Goal: Transaction & Acquisition: Download file/media

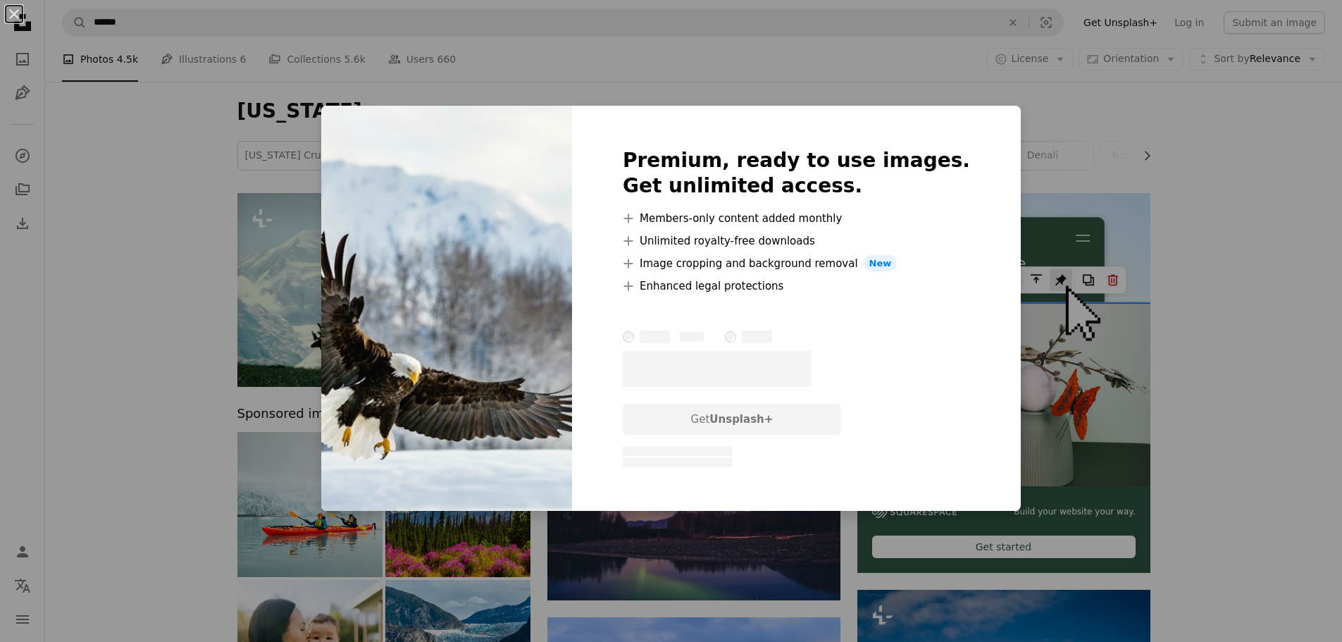
scroll to position [1550, 0]
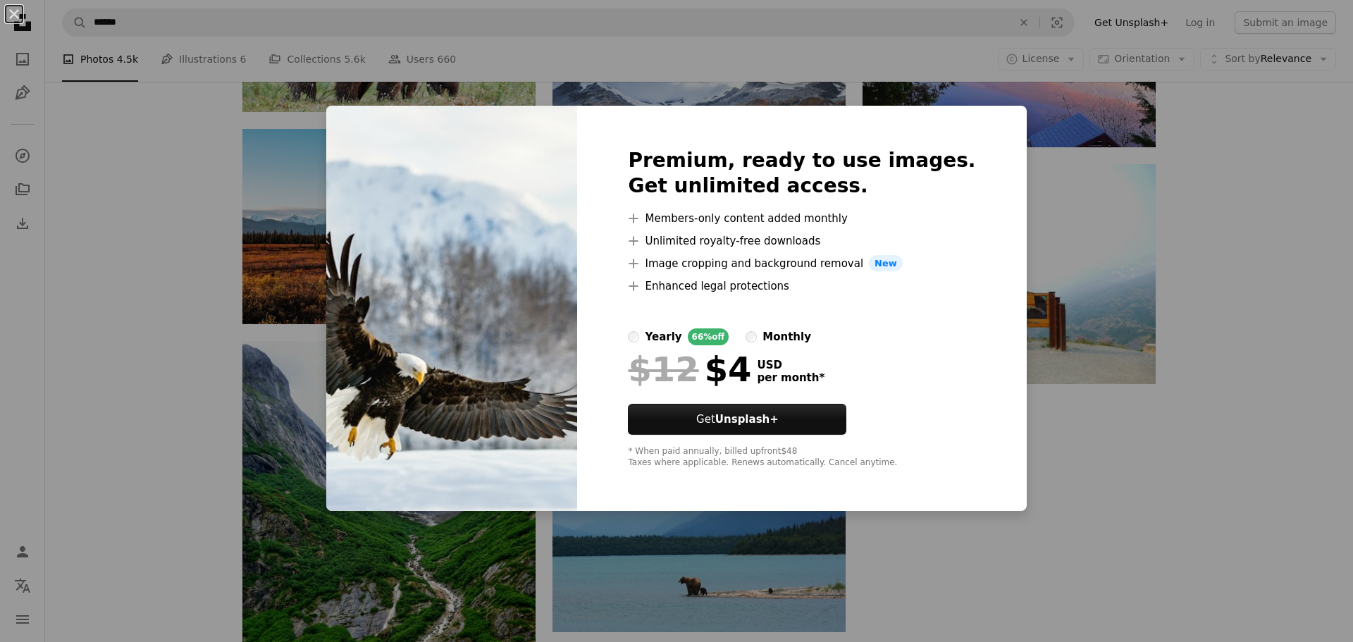
click at [191, 120] on div "An X shape Premium, ready to use images. Get unlimited access. A plus sign Memb…" at bounding box center [676, 321] width 1353 height 642
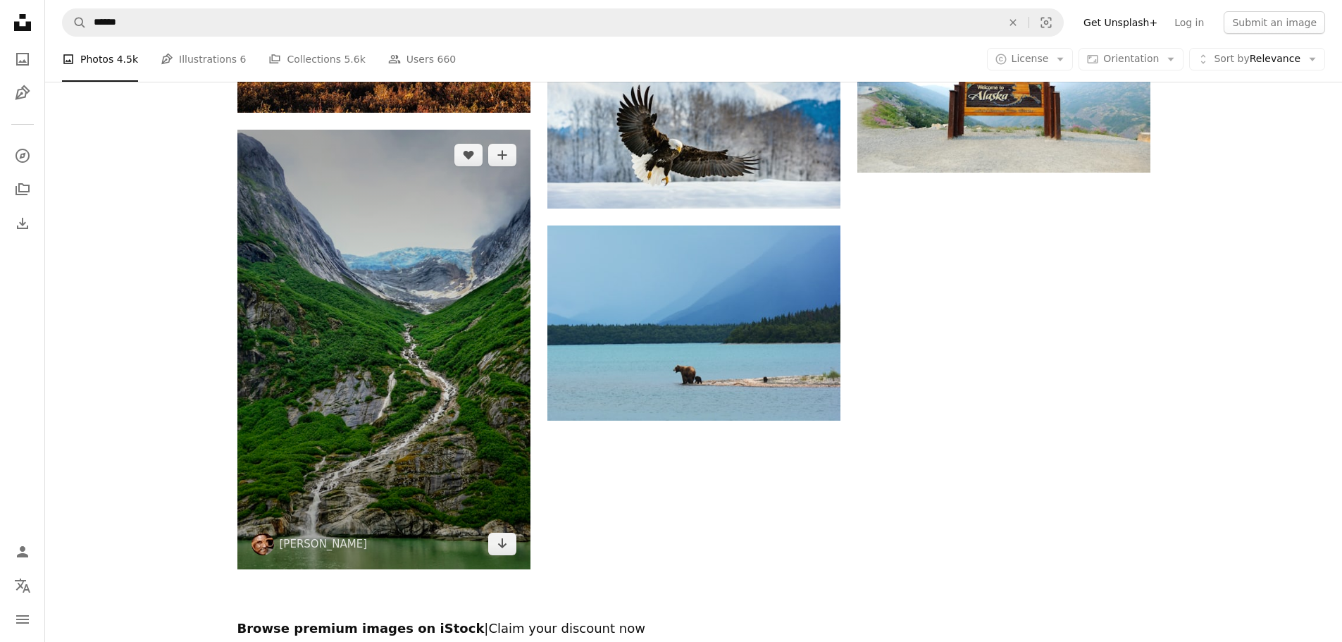
scroll to position [2114, 0]
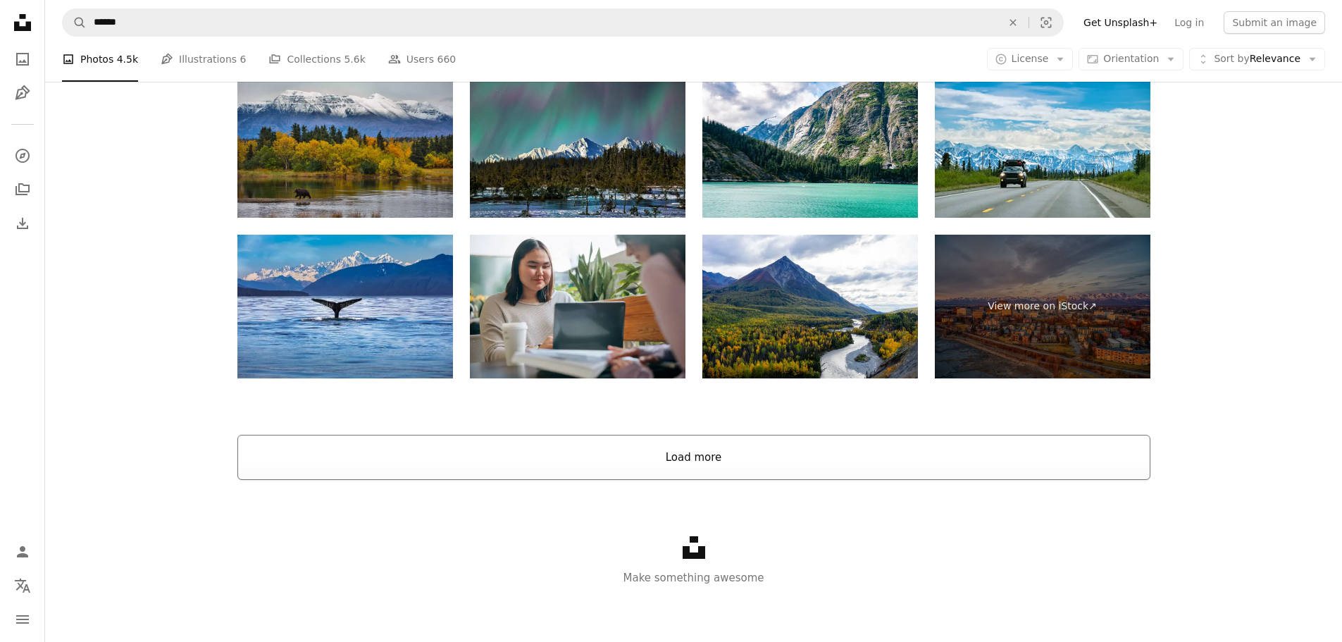
click at [655, 447] on button "Load more" at bounding box center [693, 457] width 913 height 45
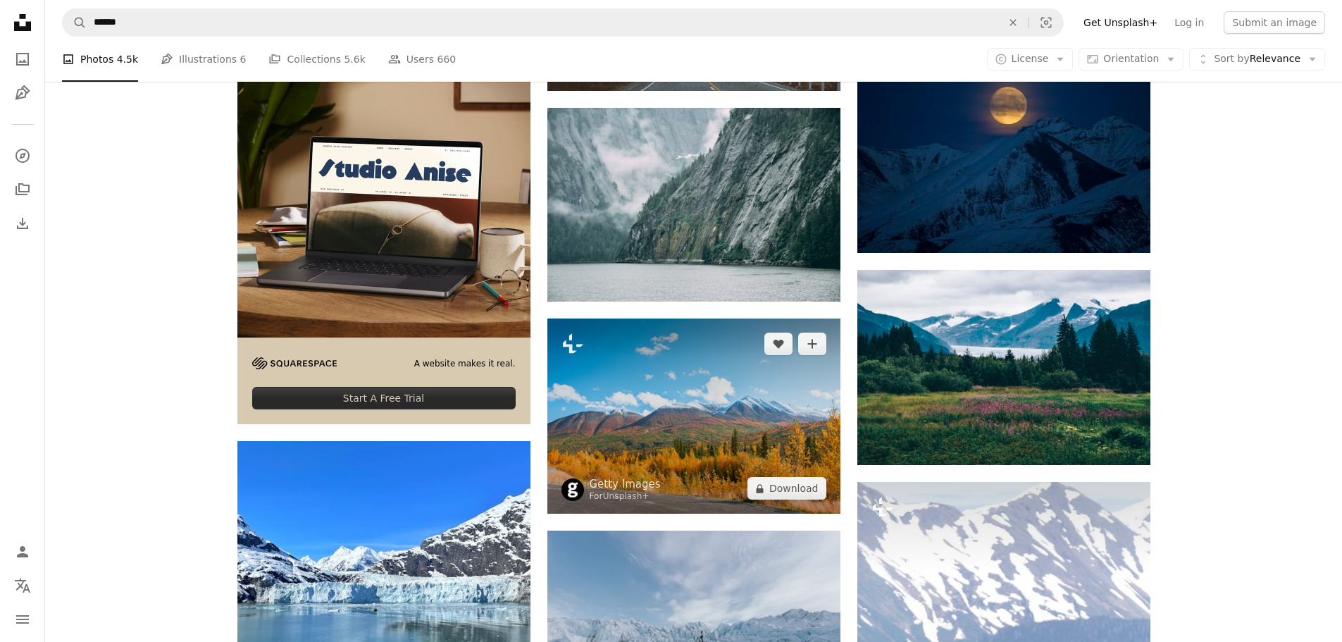
scroll to position [2336, 0]
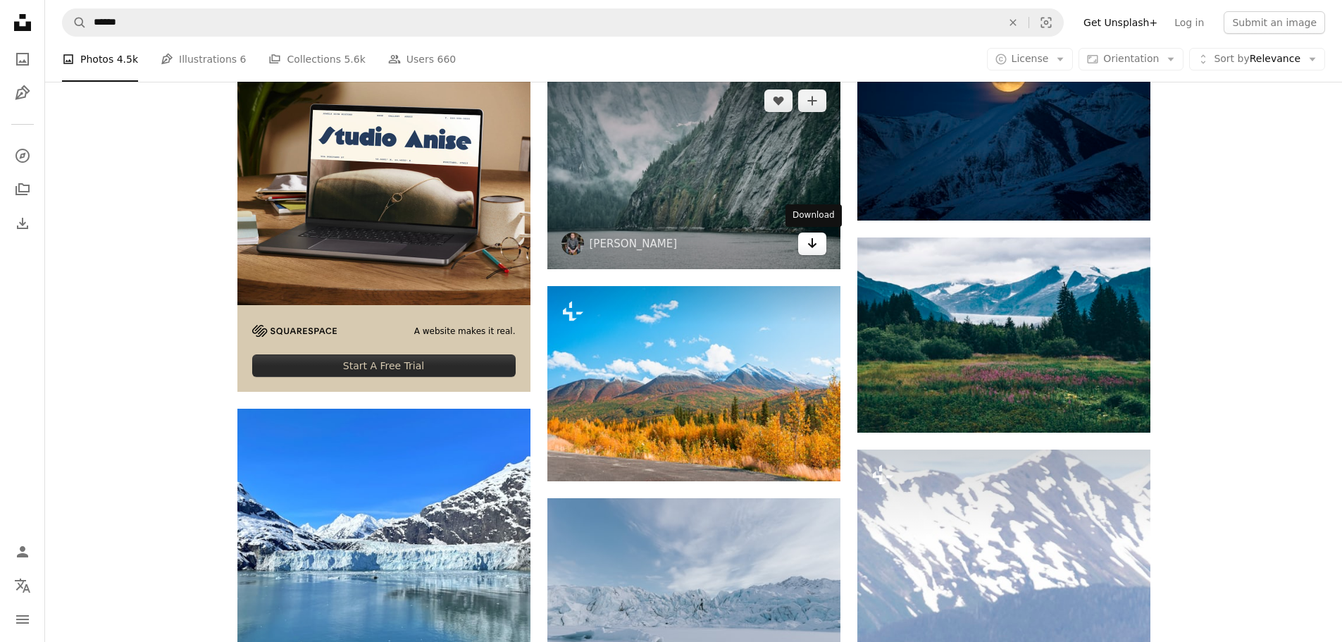
click at [811, 246] on icon "Download" at bounding box center [812, 243] width 9 height 10
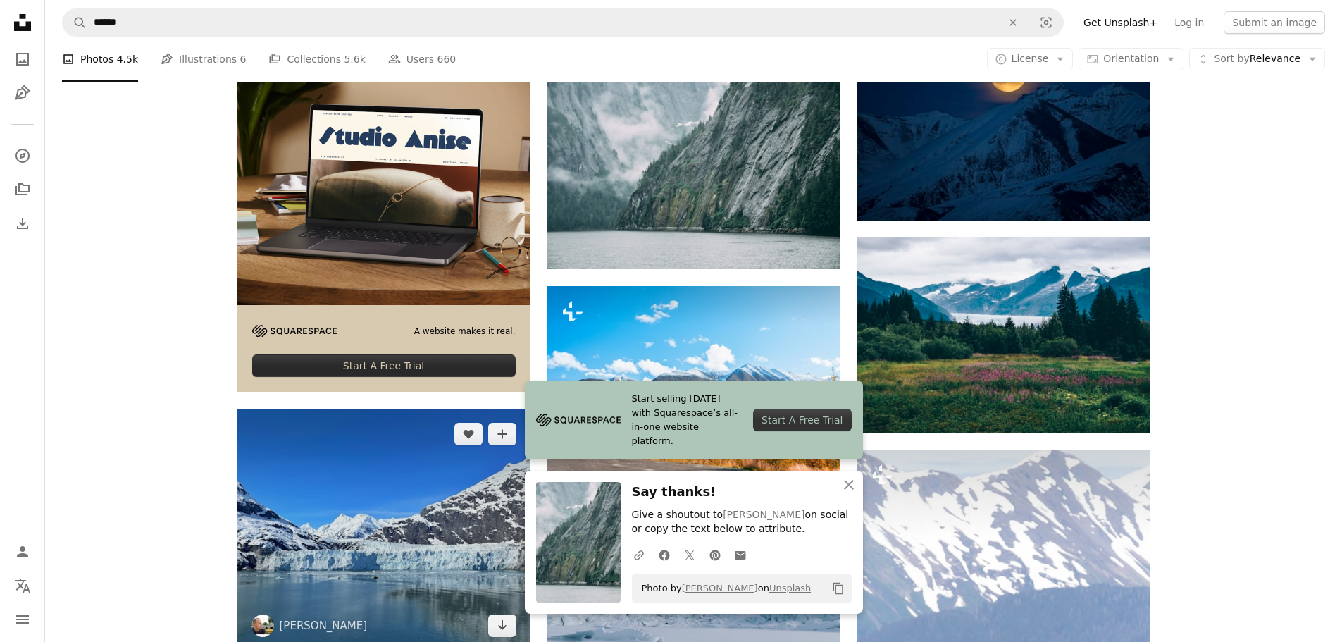
scroll to position [2477, 0]
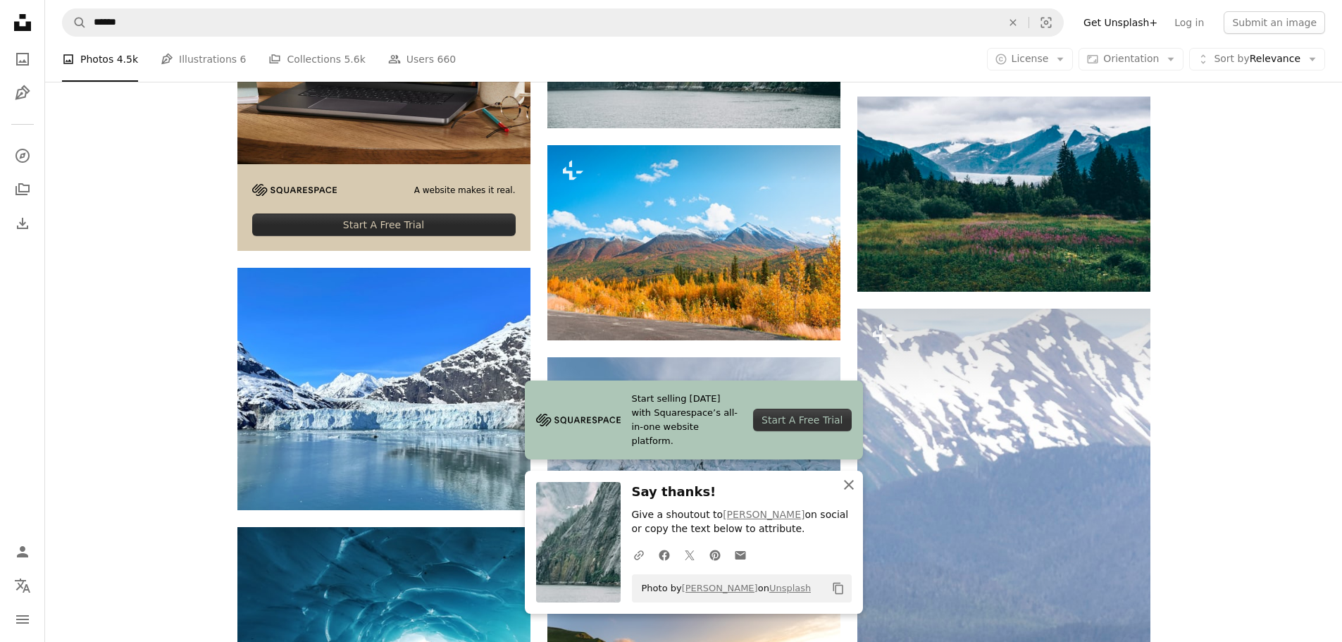
click at [847, 481] on icon "An X shape" at bounding box center [849, 484] width 17 height 17
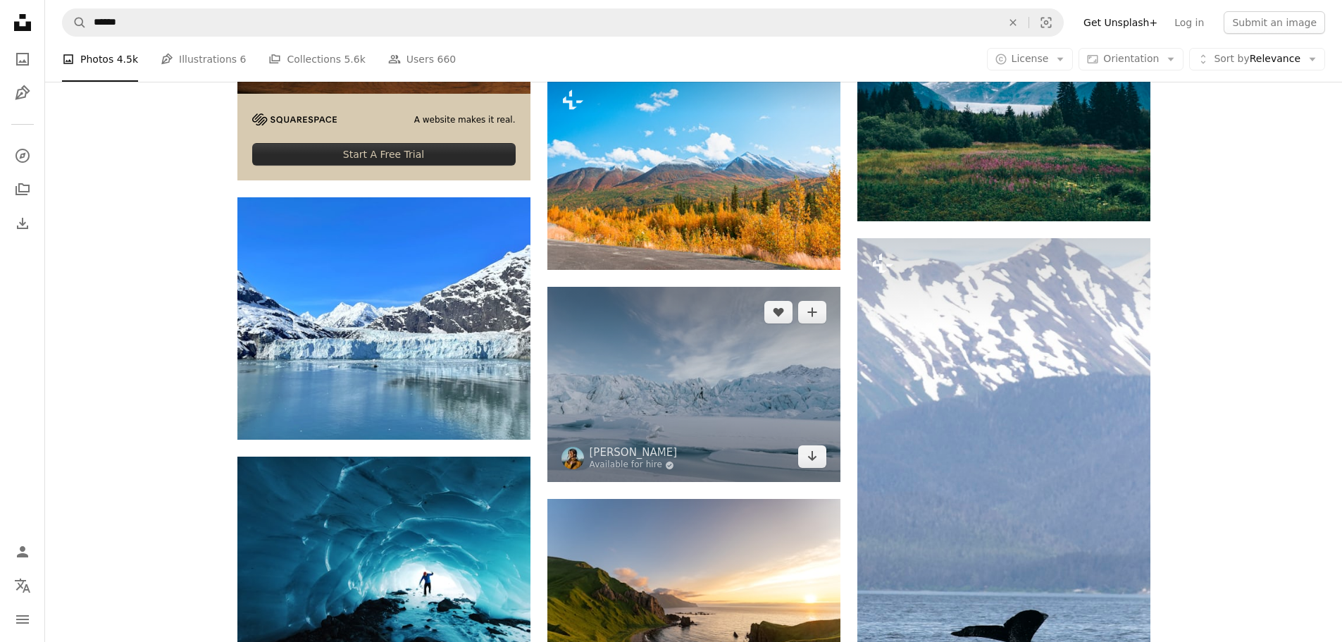
scroll to position [2688, 0]
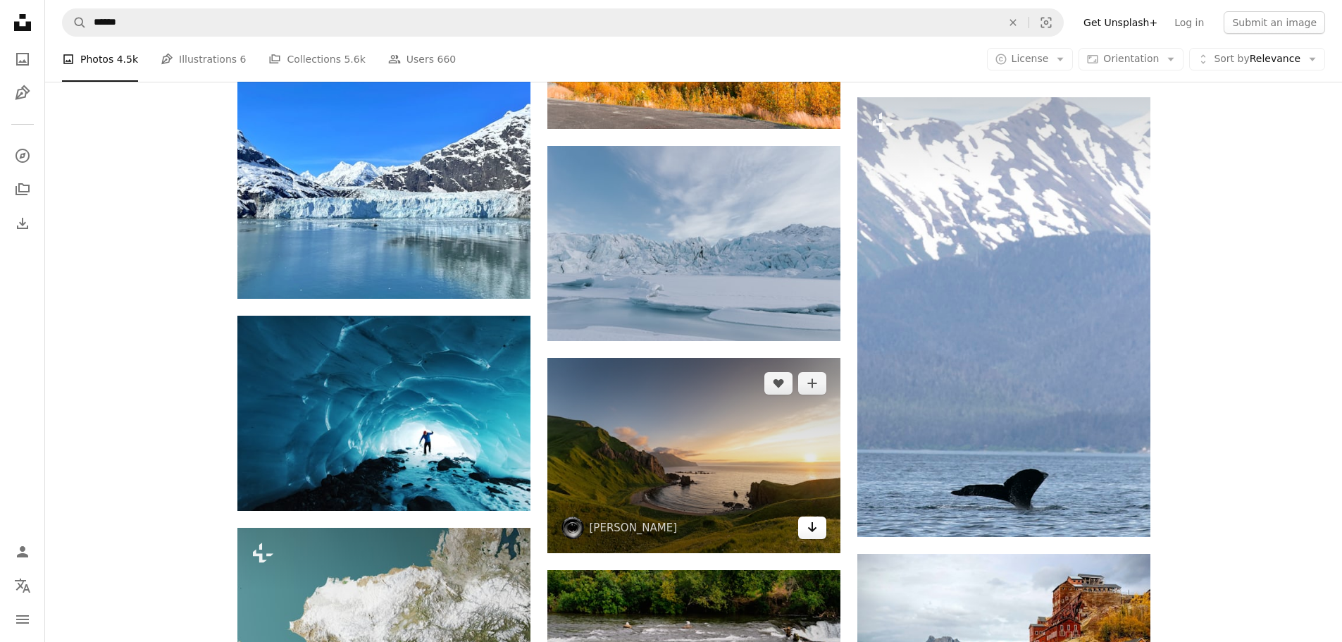
click at [817, 533] on icon "Arrow pointing down" at bounding box center [812, 527] width 11 height 17
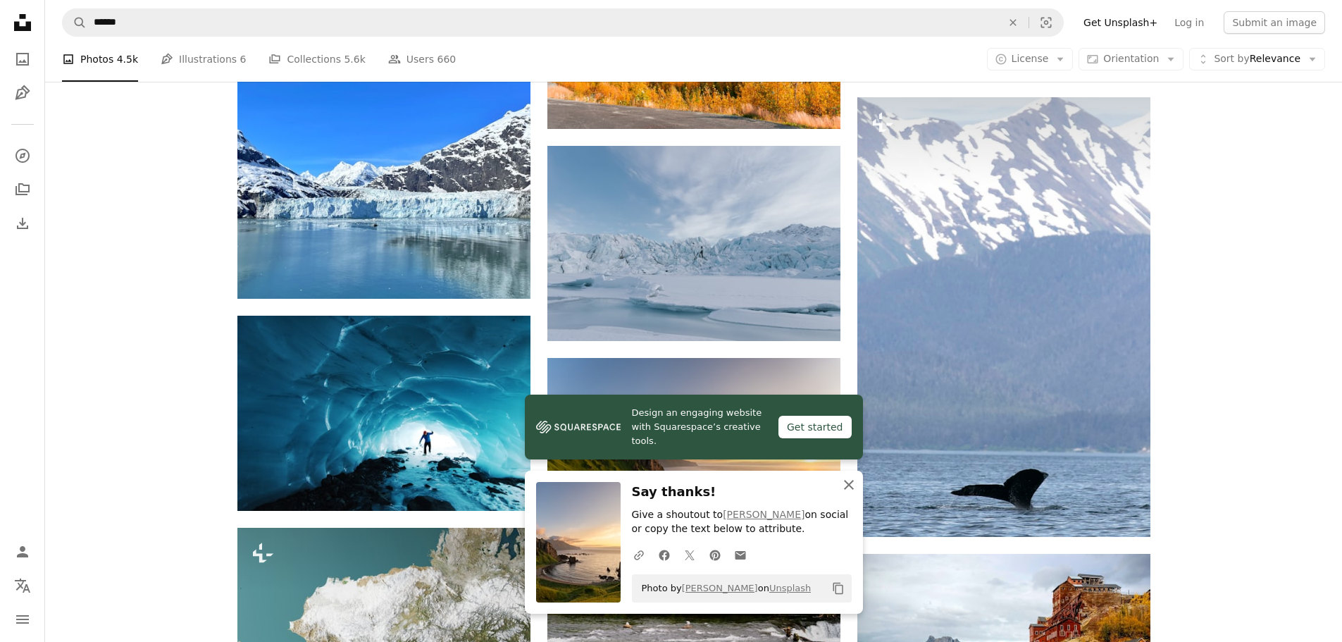
click at [848, 486] on icon "button" at bounding box center [849, 485] width 10 height 10
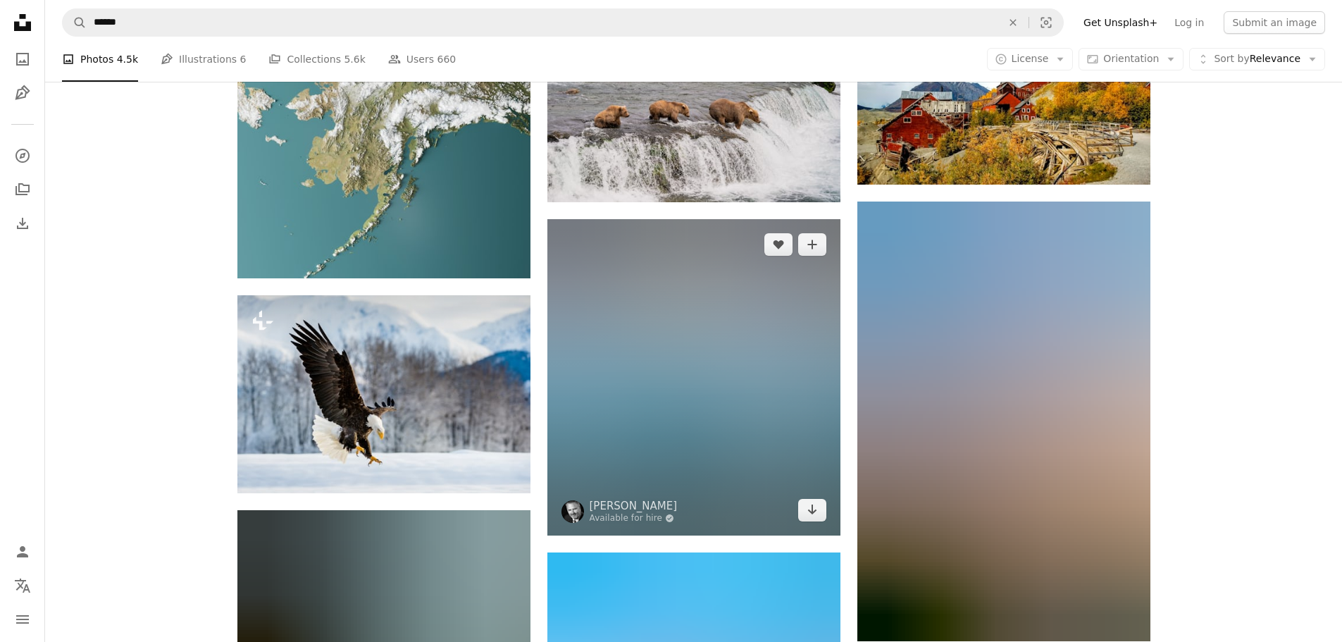
scroll to position [3463, 0]
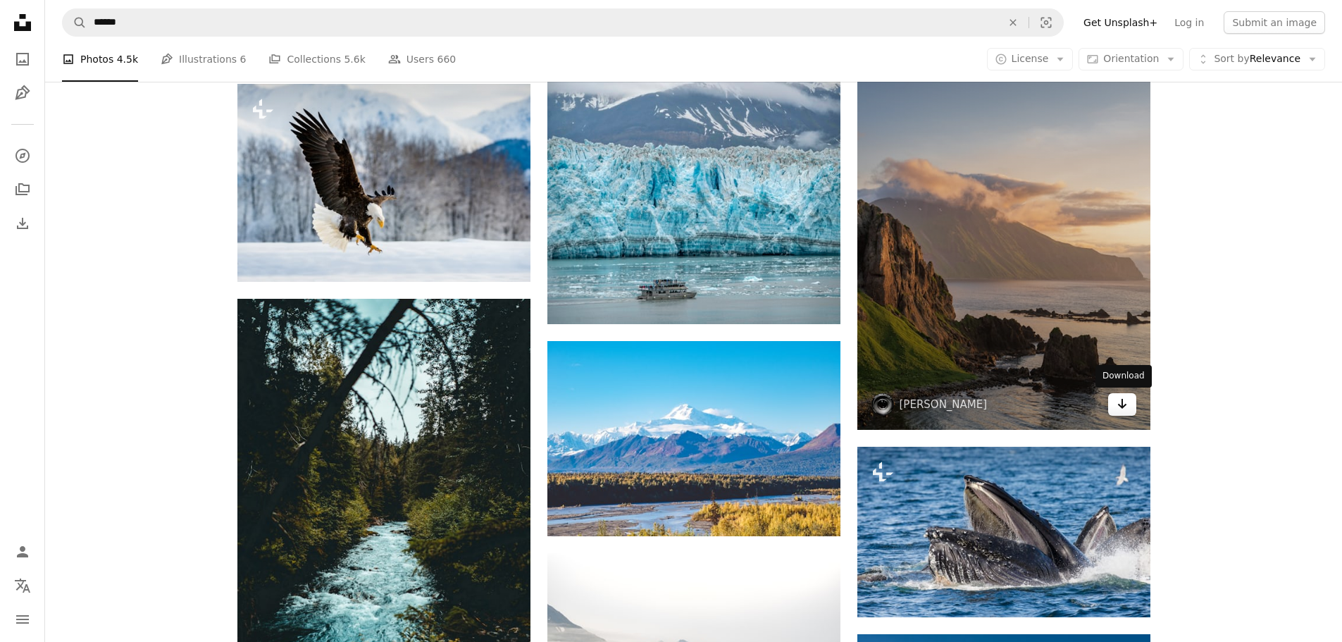
click at [1118, 402] on icon "Arrow pointing down" at bounding box center [1122, 403] width 11 height 17
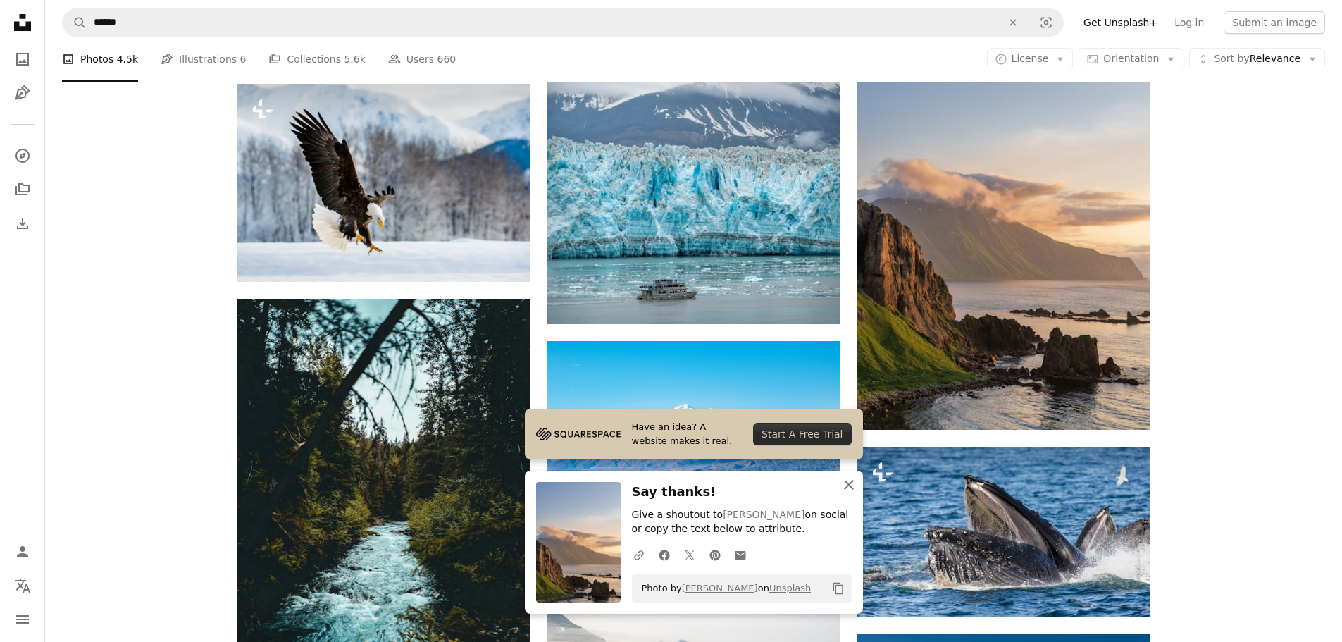
click at [852, 483] on icon "An X shape" at bounding box center [849, 484] width 17 height 17
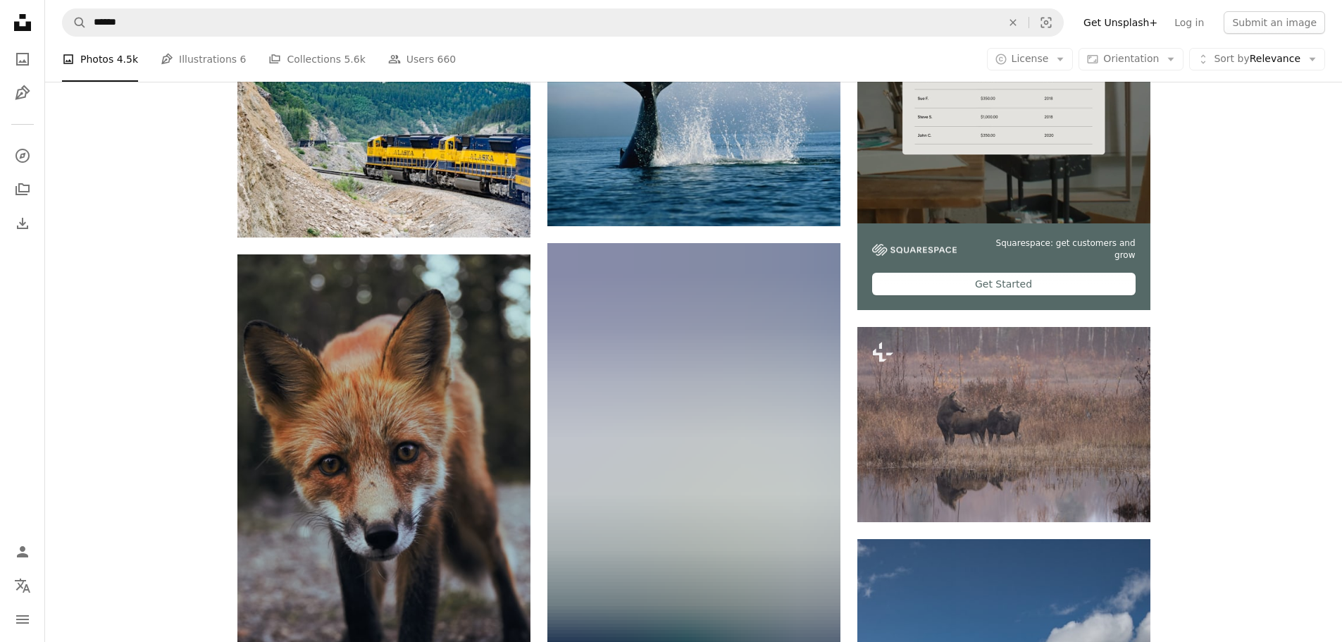
scroll to position [4520, 0]
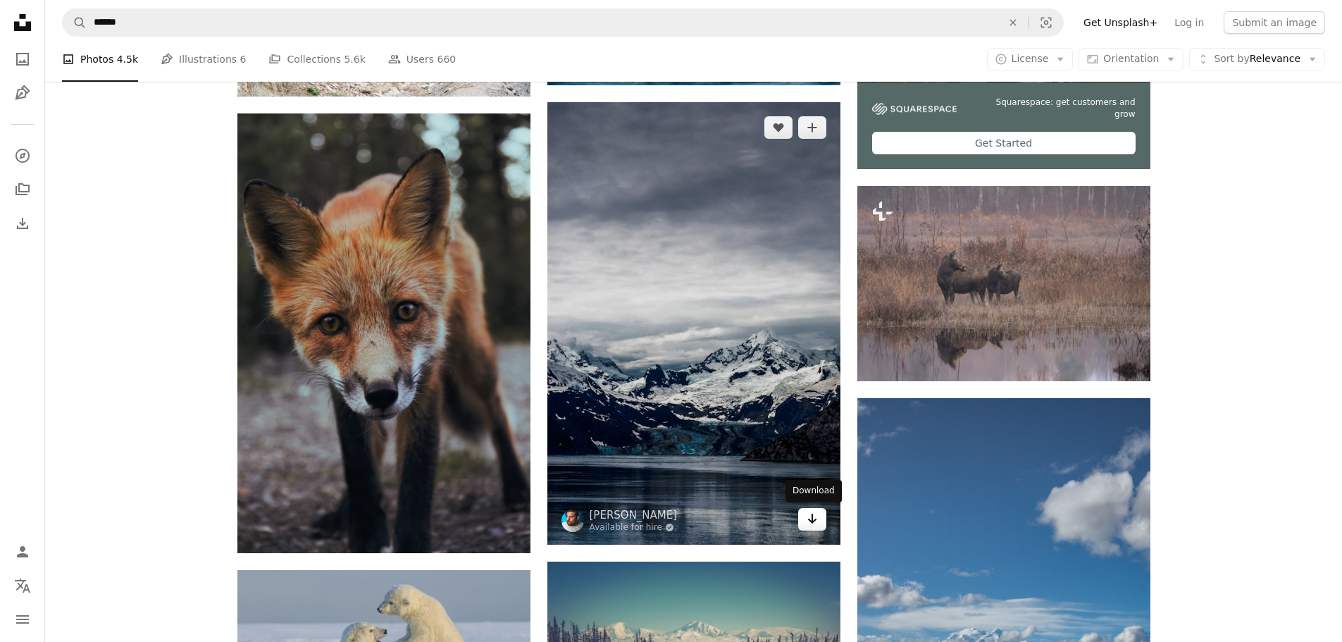
click at [807, 525] on icon "Arrow pointing down" at bounding box center [812, 518] width 11 height 17
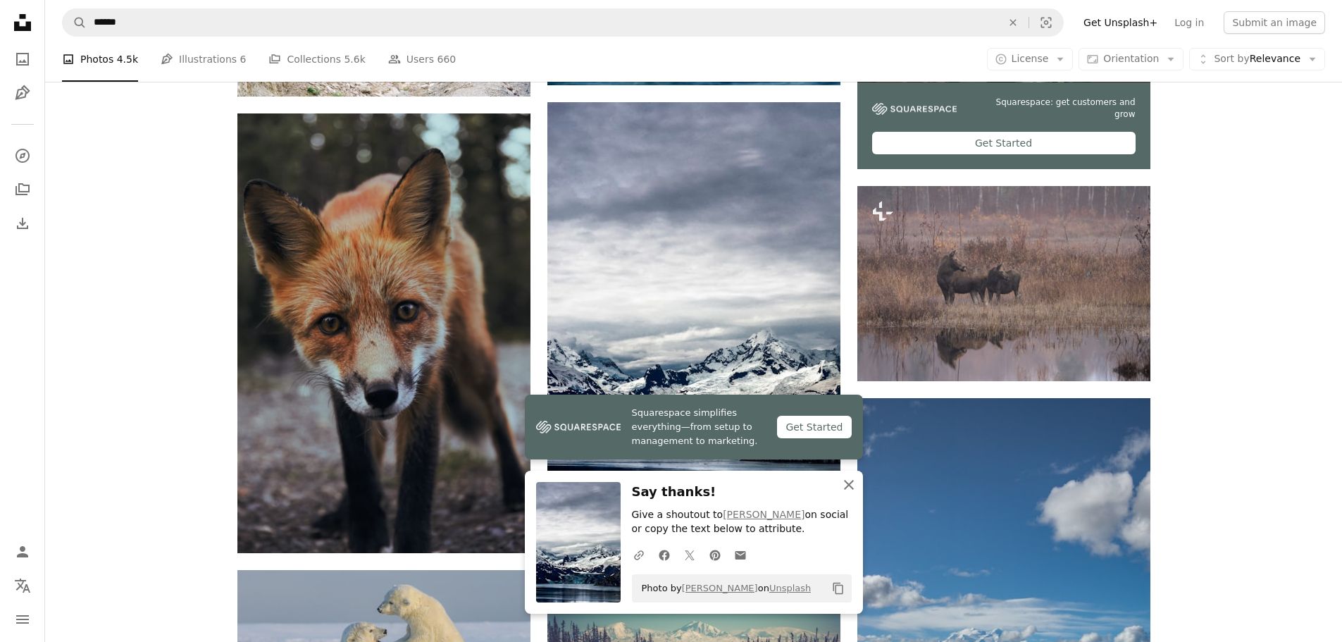
click at [848, 484] on icon "button" at bounding box center [849, 485] width 10 height 10
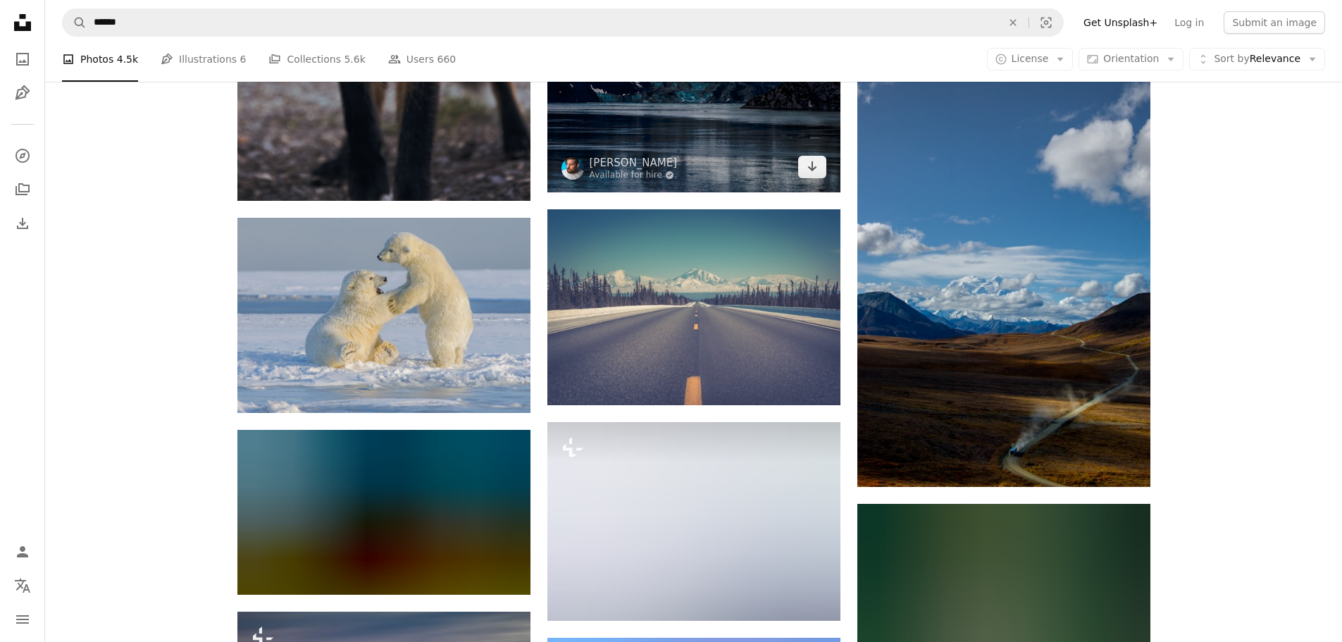
scroll to position [5013, 0]
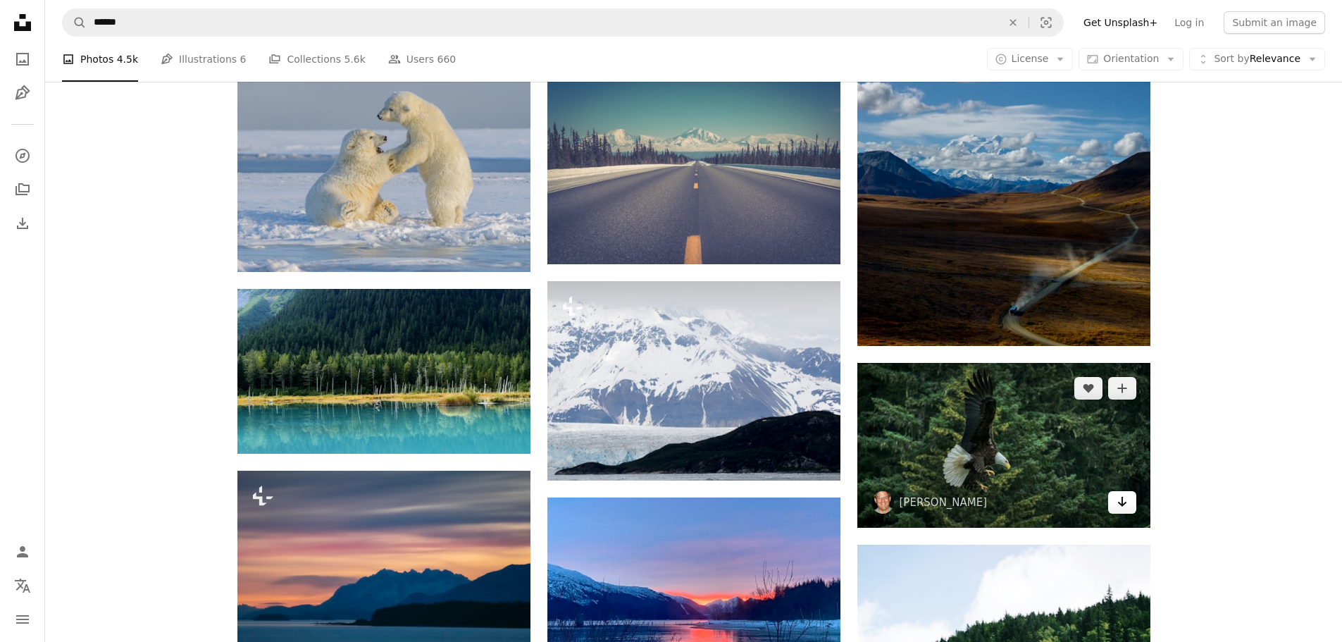
click at [1127, 505] on icon "Arrow pointing down" at bounding box center [1122, 501] width 11 height 17
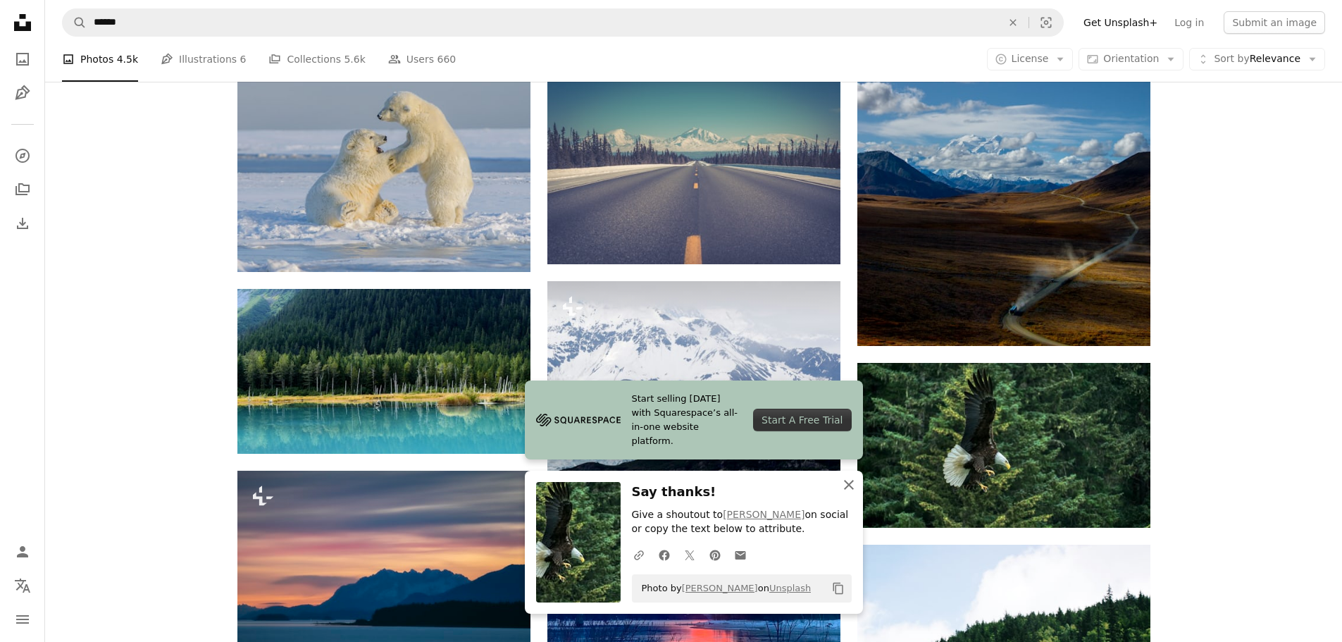
click at [853, 488] on icon "An X shape" at bounding box center [849, 484] width 17 height 17
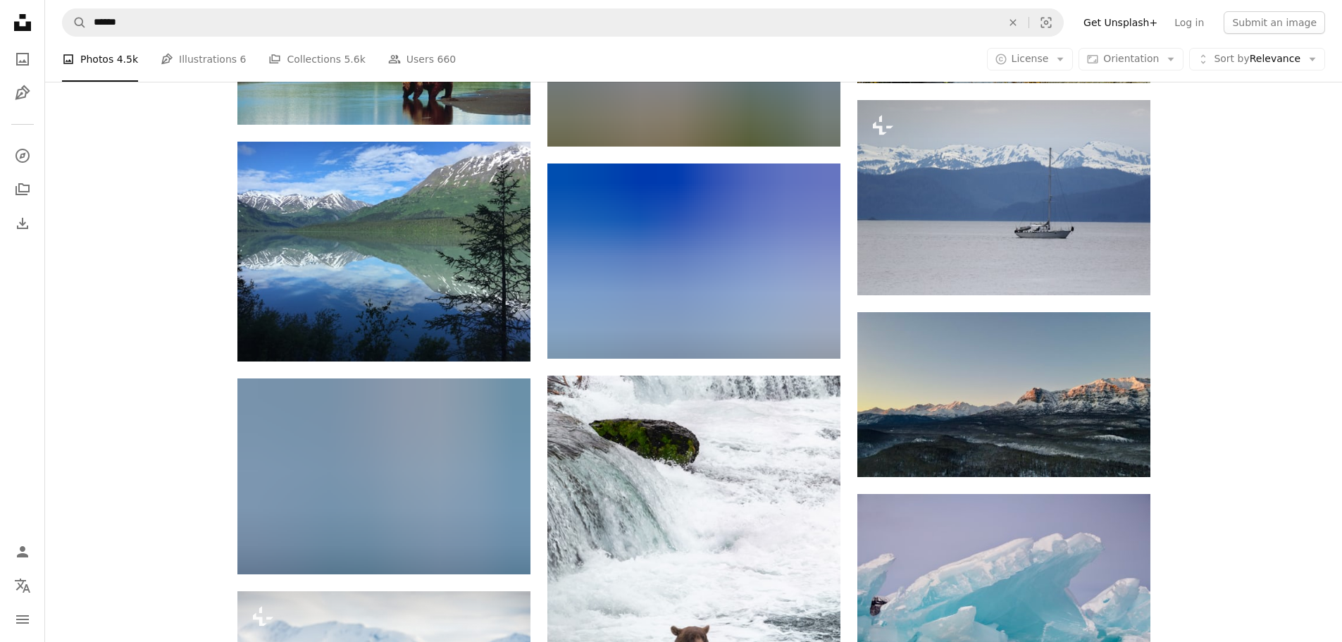
scroll to position [7832, 0]
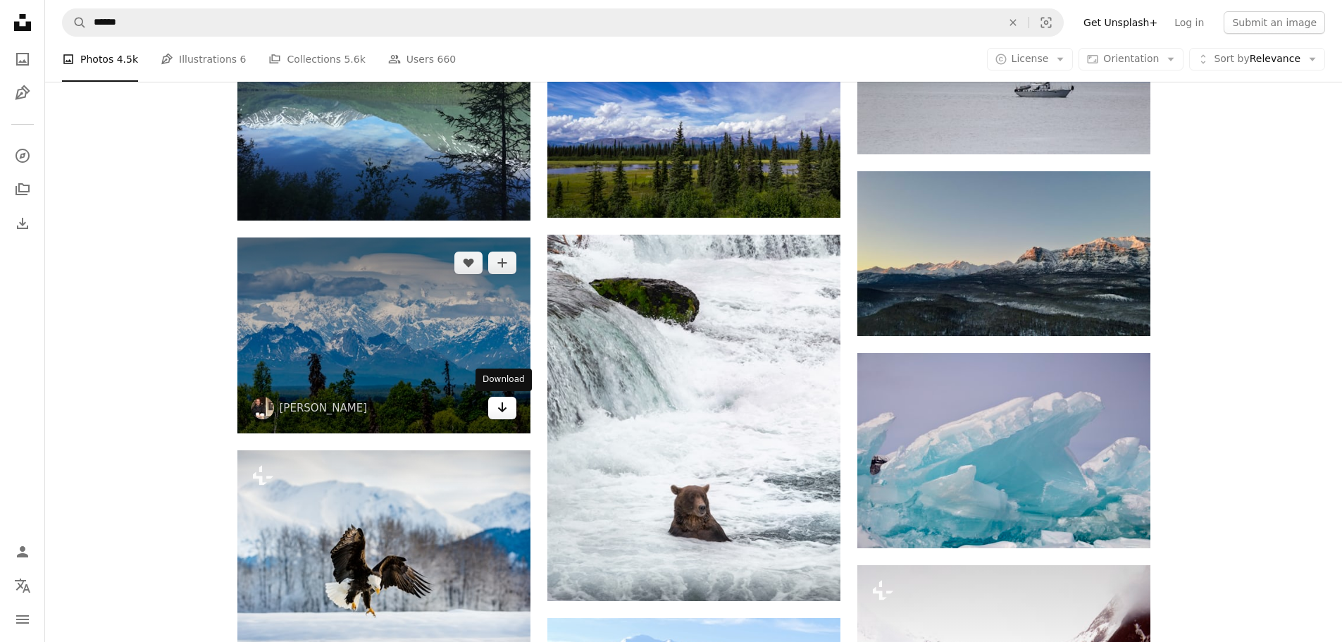
click at [507, 414] on icon "Arrow pointing down" at bounding box center [502, 407] width 11 height 17
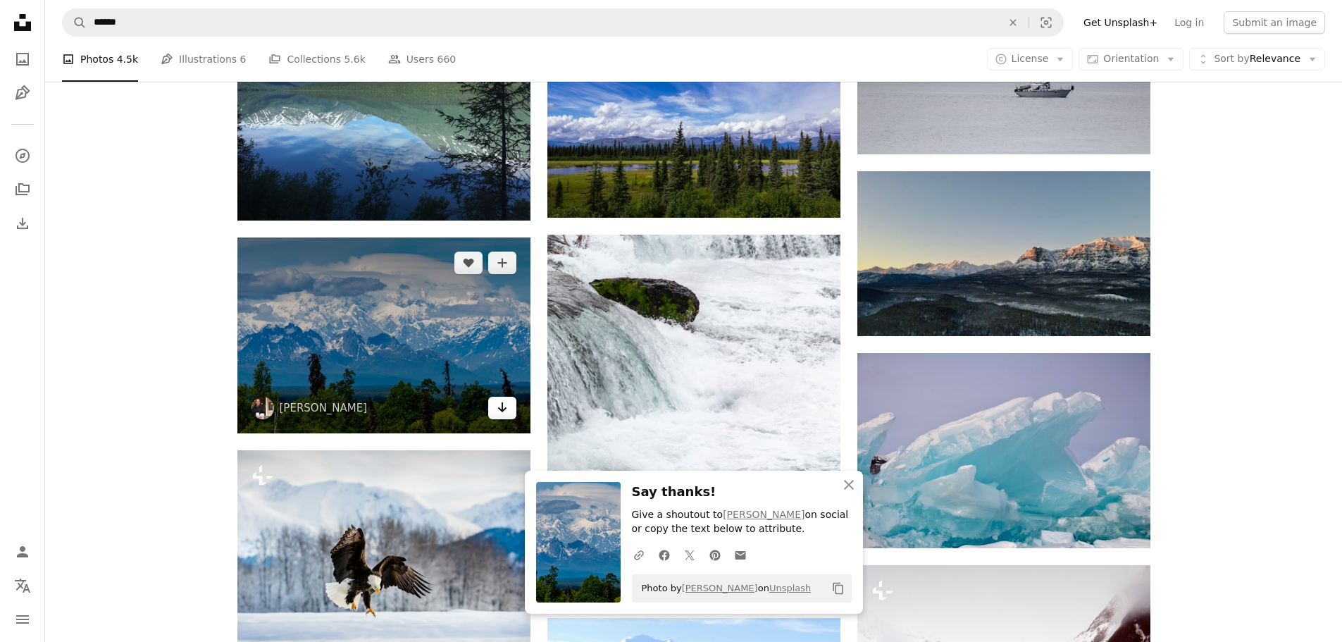
scroll to position [8043, 0]
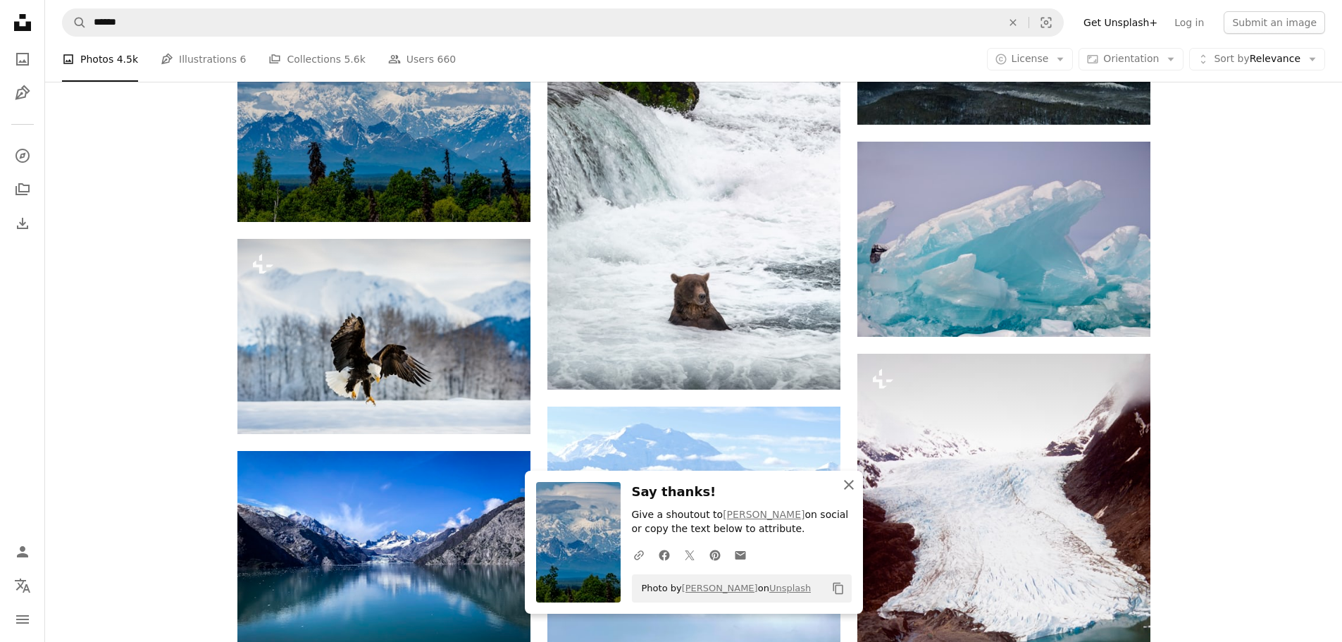
click at [850, 482] on icon "button" at bounding box center [849, 485] width 10 height 10
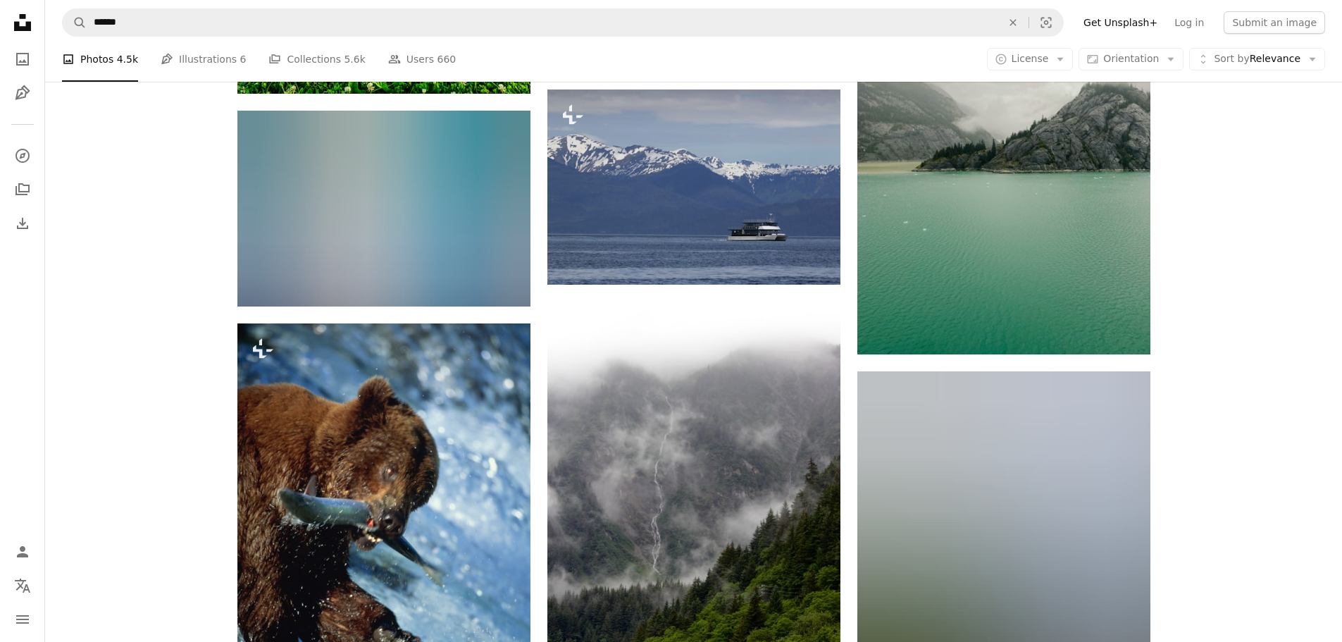
scroll to position [10932, 0]
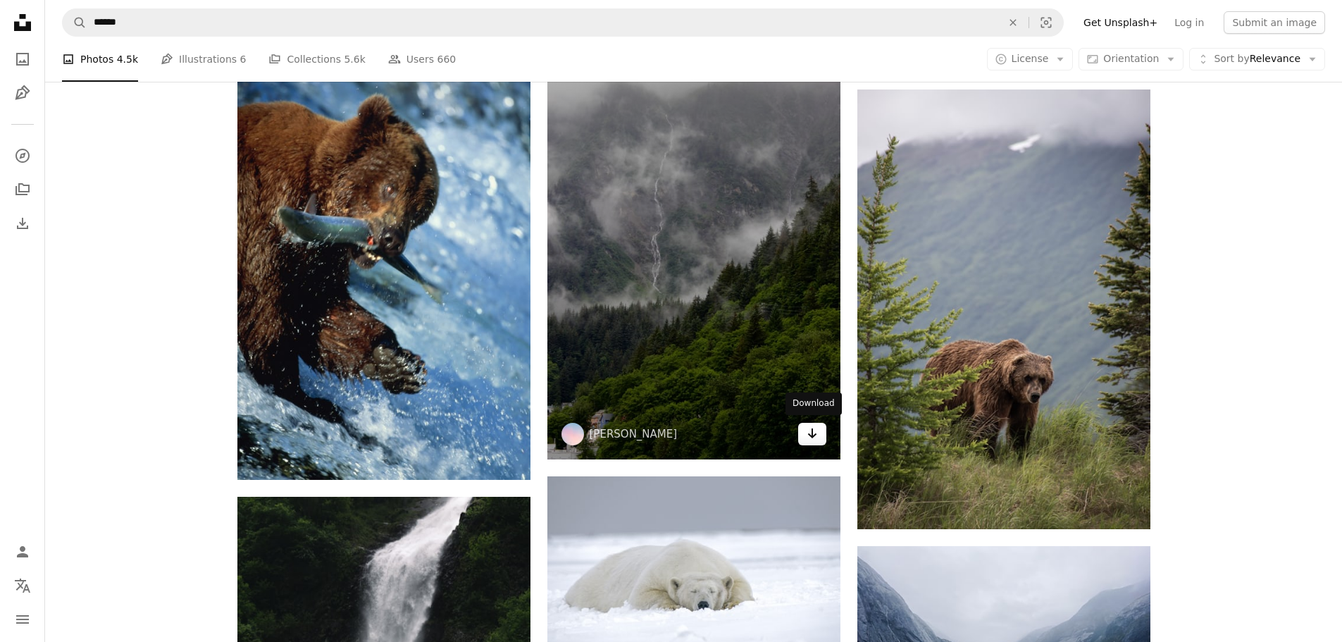
click at [818, 431] on link "Arrow pointing down" at bounding box center [812, 434] width 28 height 23
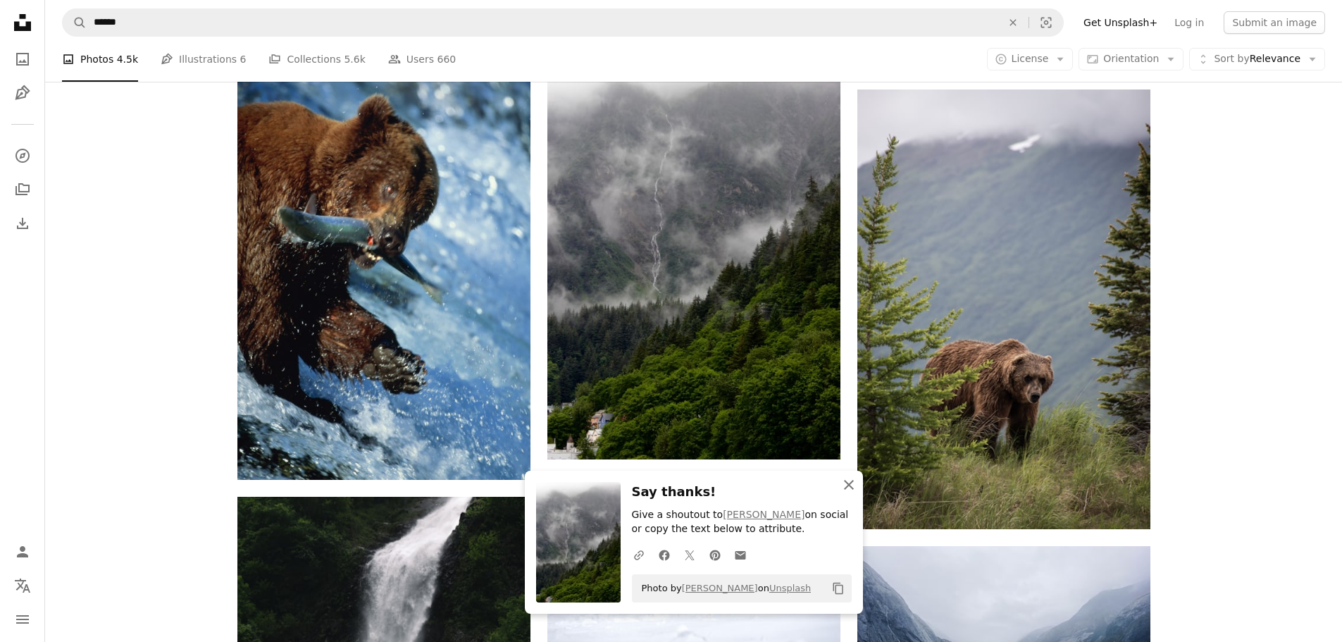
click at [850, 481] on icon "An X shape" at bounding box center [849, 484] width 17 height 17
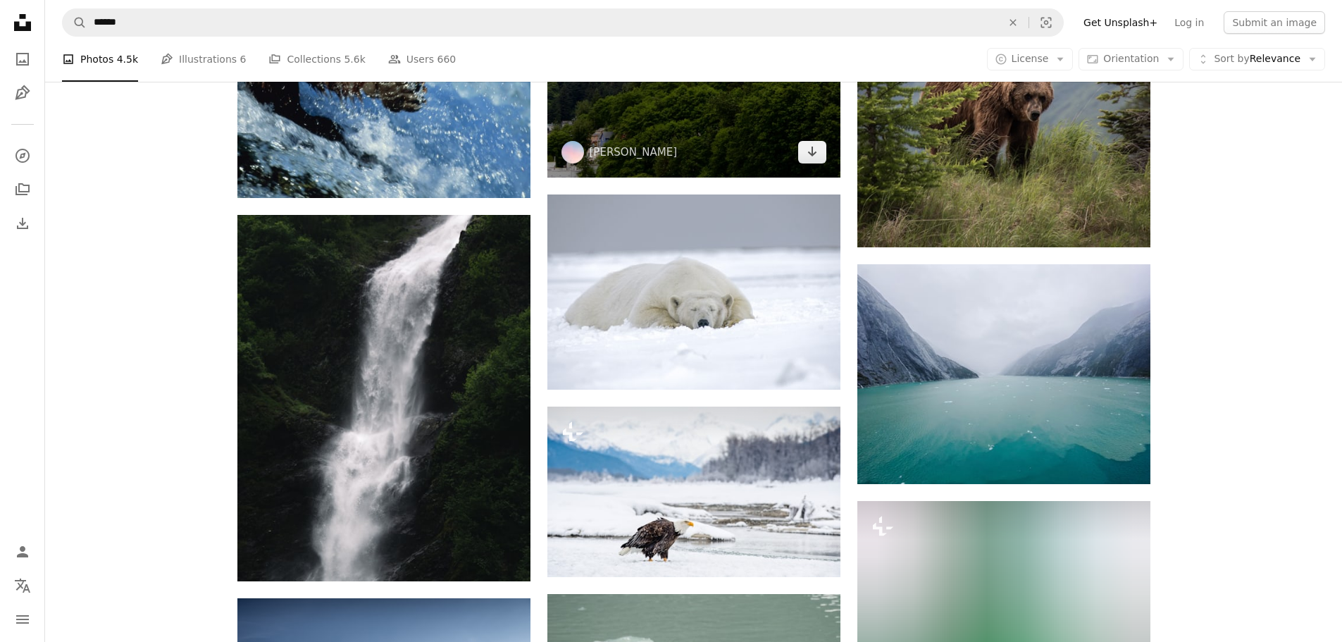
scroll to position [11496, 0]
